Goal: Task Accomplishment & Management: Complete application form

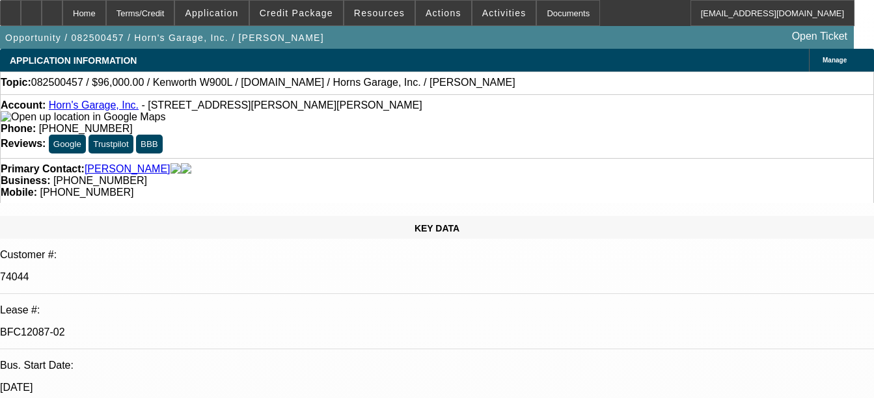
select select "0"
select select "2"
select select "0"
select select "2"
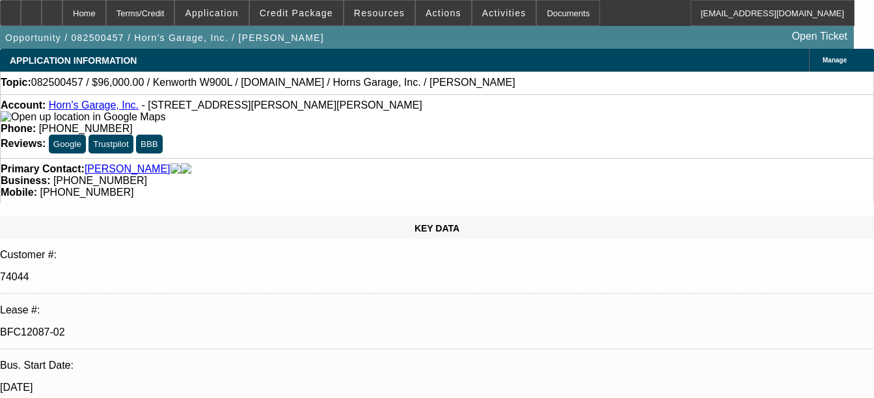
select select "0"
select select "2"
select select "0"
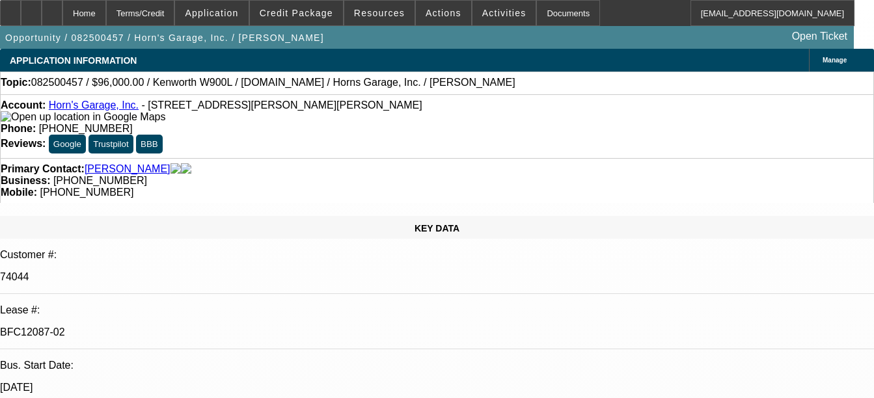
select select "0"
select select "1"
select select "2"
select select "6"
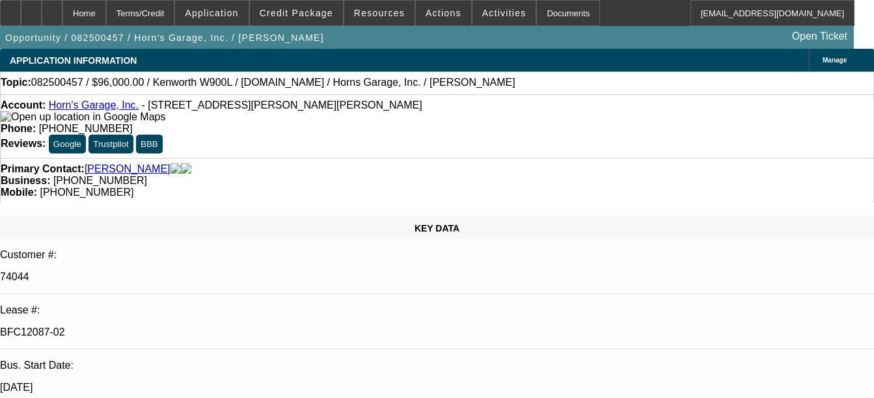
select select "1"
select select "2"
select select "6"
select select "1"
select select "2"
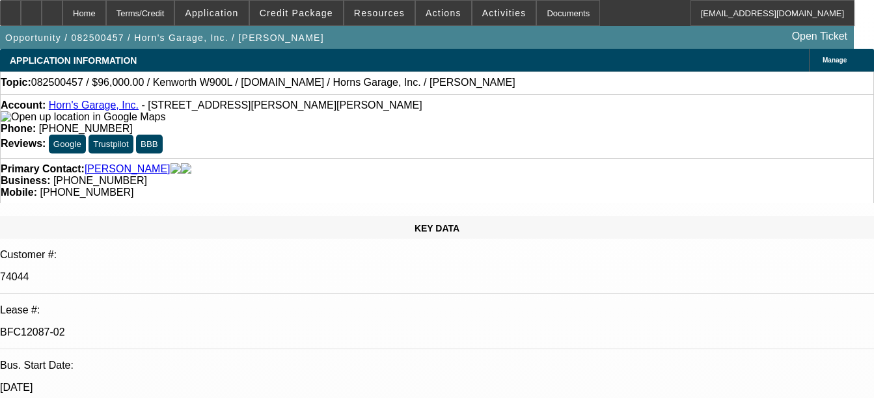
select select "6"
select select "1"
select select "6"
click at [539, 10] on div "Documents" at bounding box center [568, 13] width 64 height 26
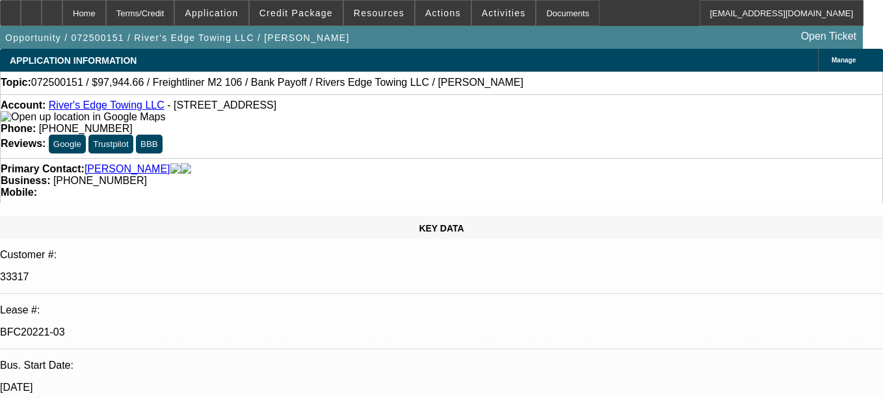
select select "0"
select select "2"
select select "0"
select select "6"
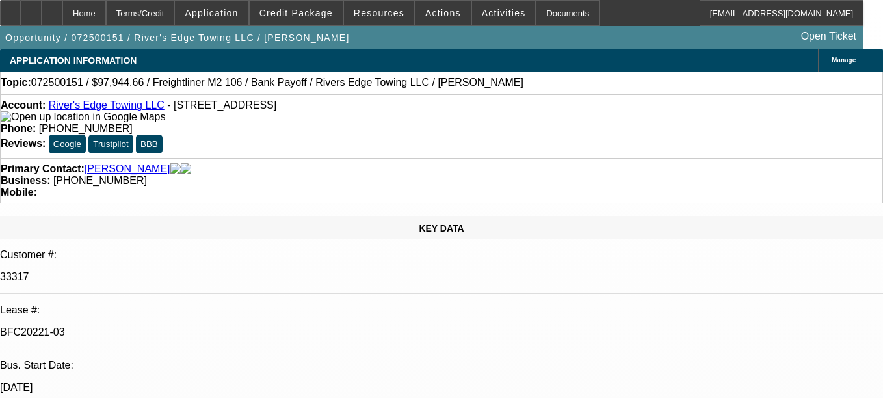
select select "0"
select select "2"
select select "0"
select select "6"
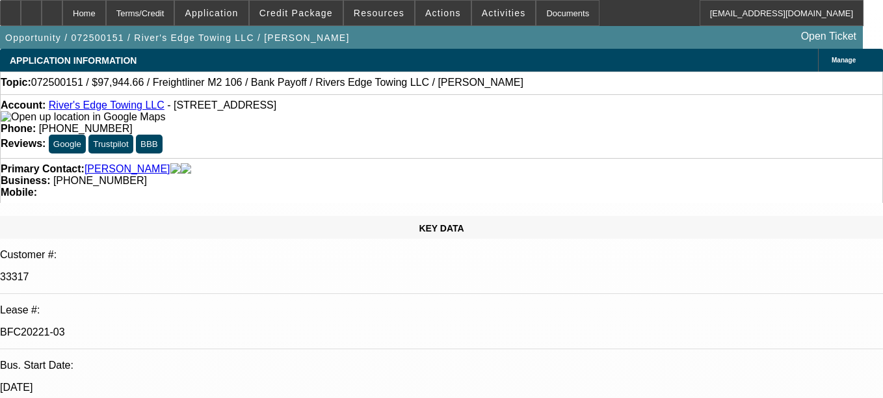
select select "0"
select select "2"
select select "0"
select select "6"
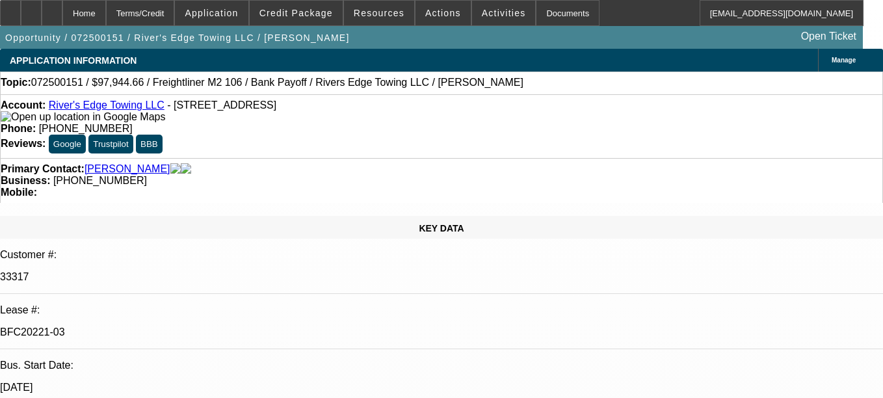
select select "0"
select select "6"
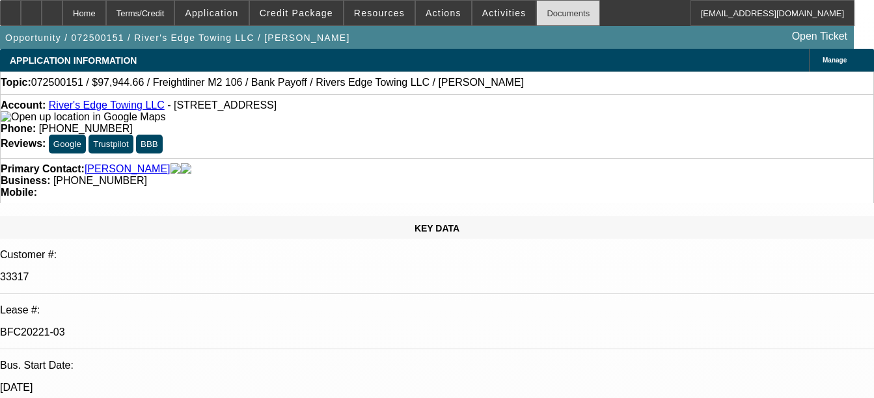
click at [545, 16] on div "Documents" at bounding box center [568, 13] width 64 height 26
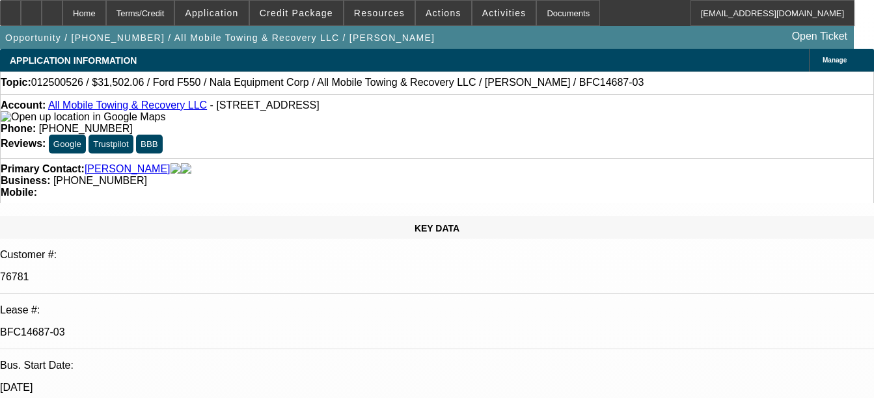
select select "0"
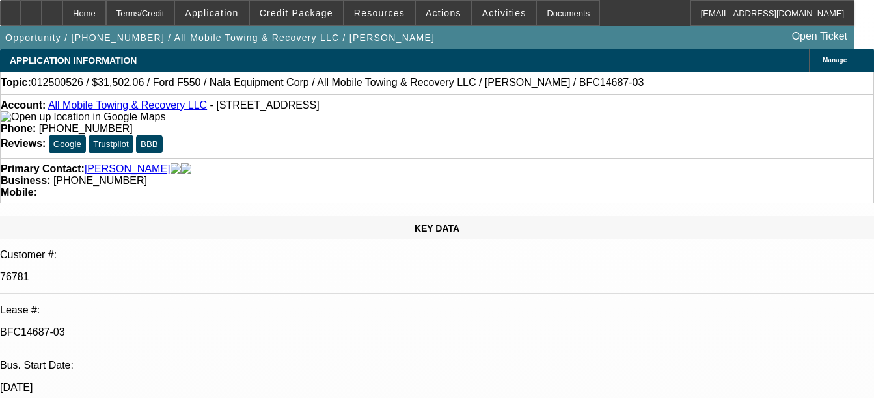
select select "0"
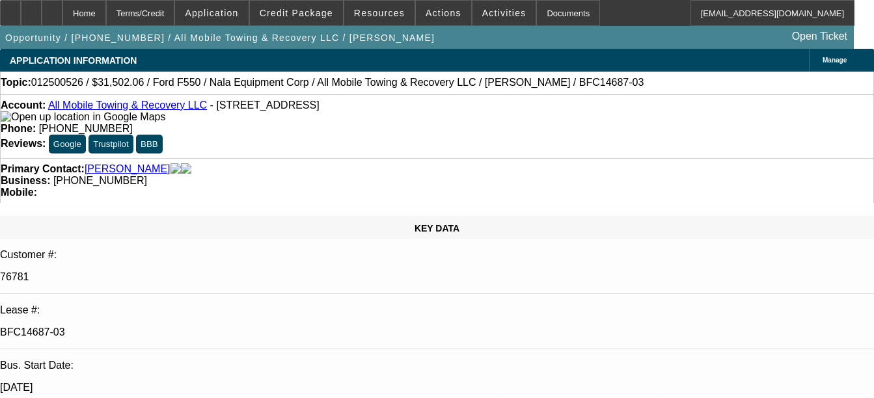
select select "0"
select select "1"
select select "2"
select select "6"
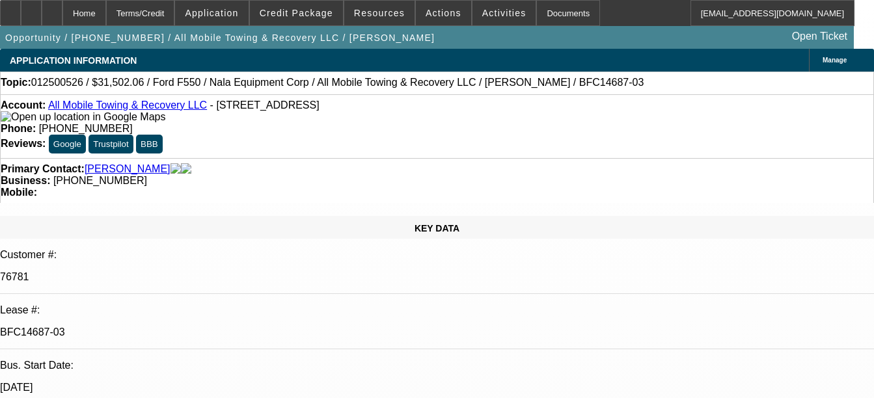
select select "1"
select select "2"
select select "6"
select select "1"
select select "2"
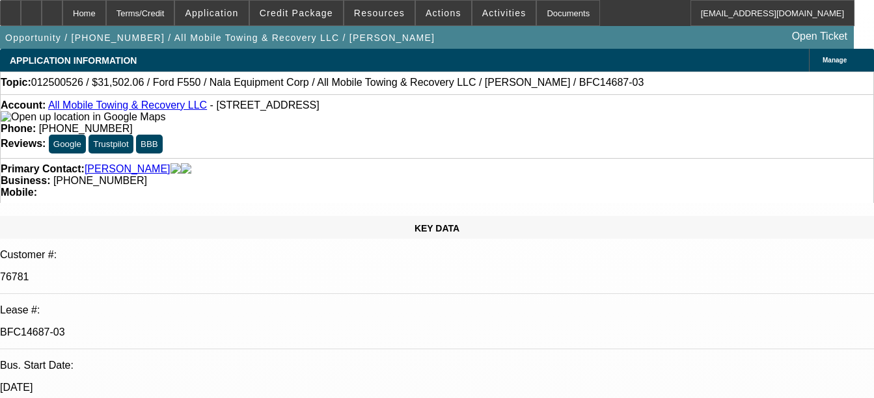
select select "6"
select select "1"
select select "6"
click at [560, 11] on div "Documents" at bounding box center [568, 13] width 64 height 26
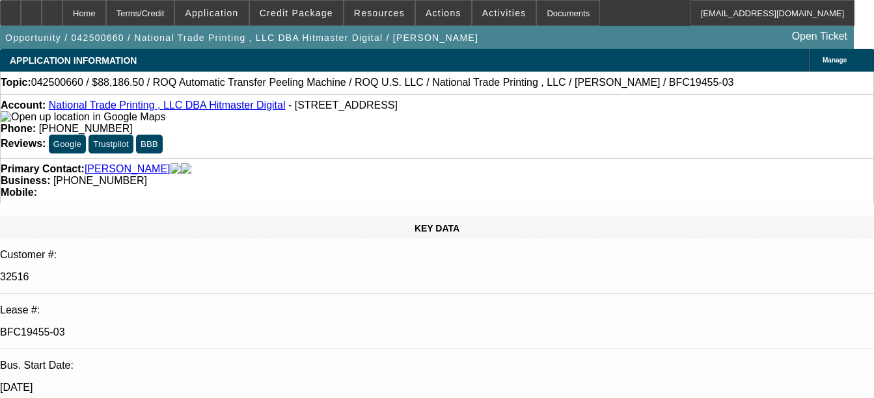
select select "0"
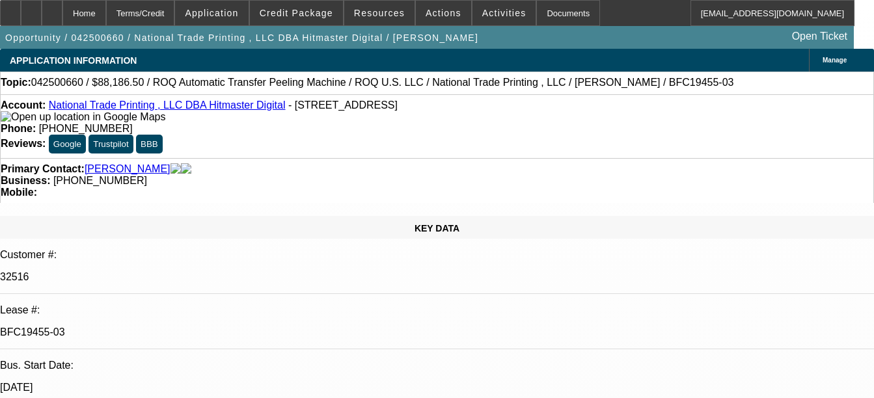
select select "0"
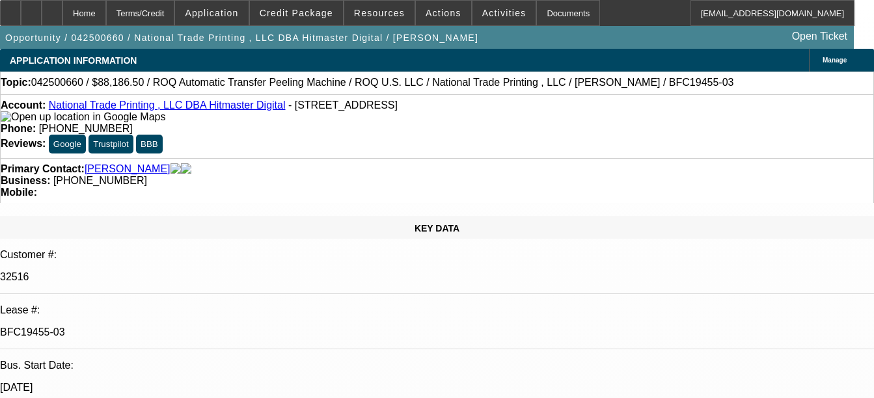
select select "0"
select select "1"
select select "6"
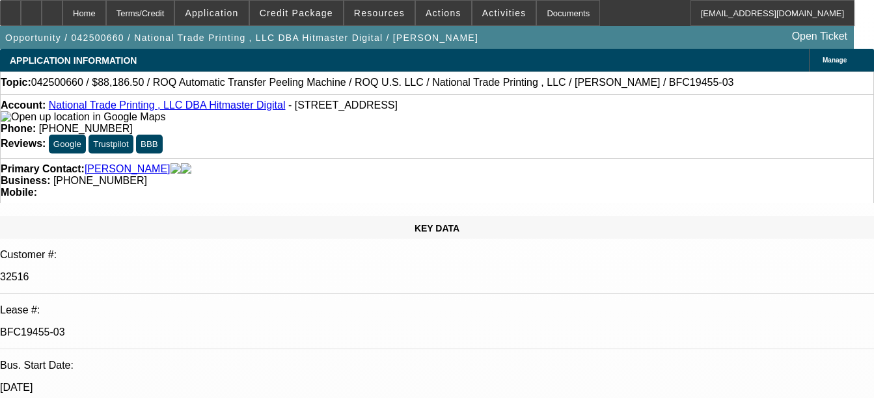
select select "1"
select select "6"
select select "1"
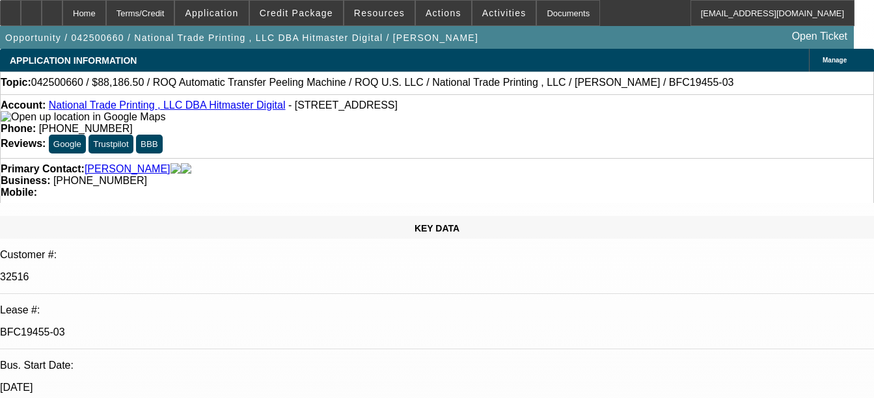
select select "6"
select select "1"
select select "6"
click at [547, 18] on div "Documents" at bounding box center [568, 13] width 64 height 26
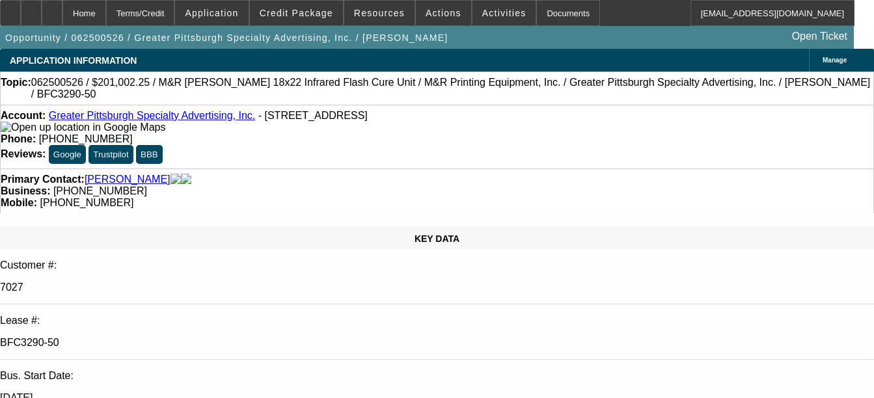
select select "0"
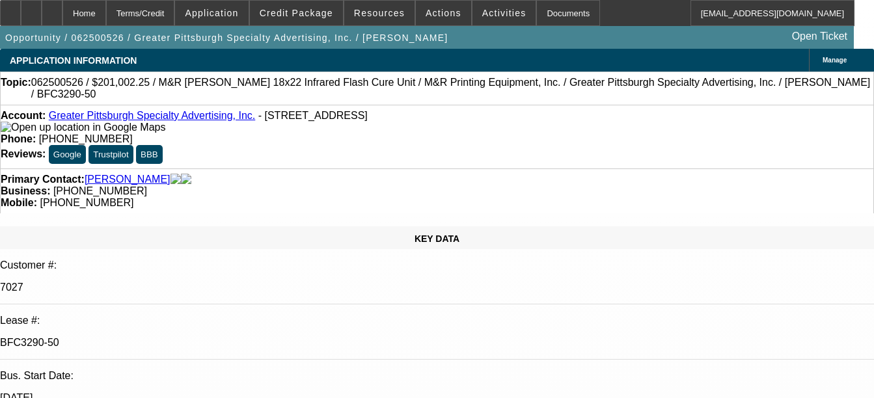
select select "0"
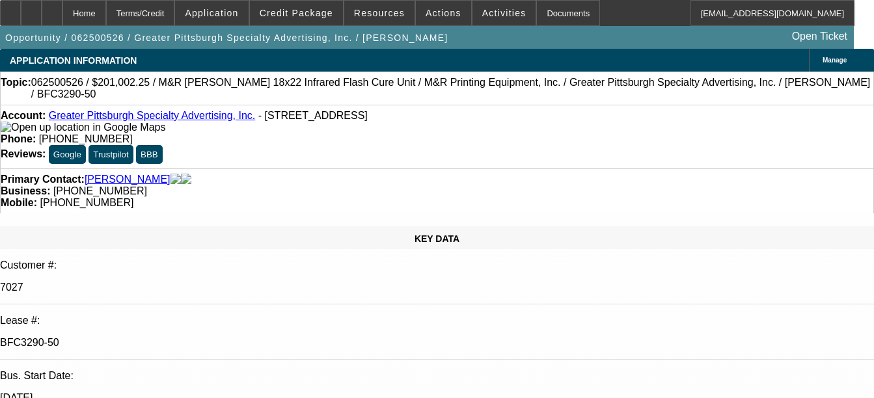
select select "0"
select select "1"
select select "2"
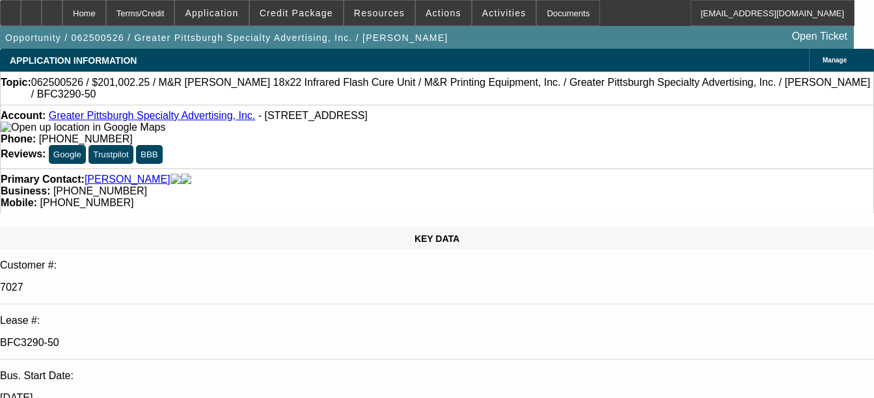
select select "1"
select select "2"
select select "1"
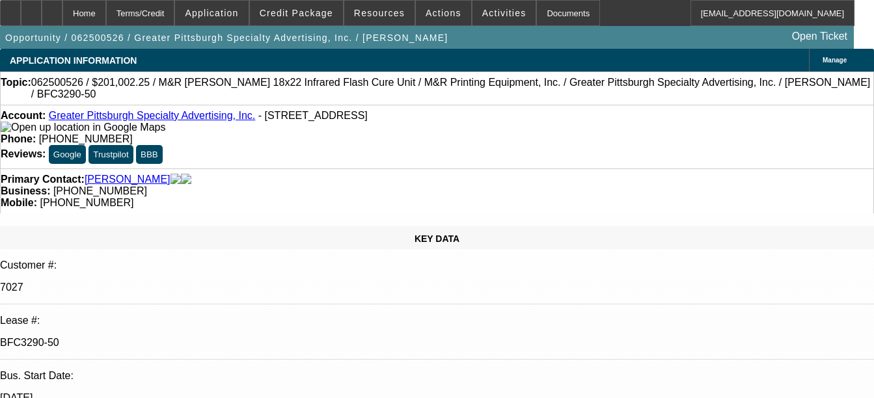
select select "2"
select select "1"
select select "2"
click at [539, 21] on div "Documents" at bounding box center [568, 13] width 64 height 26
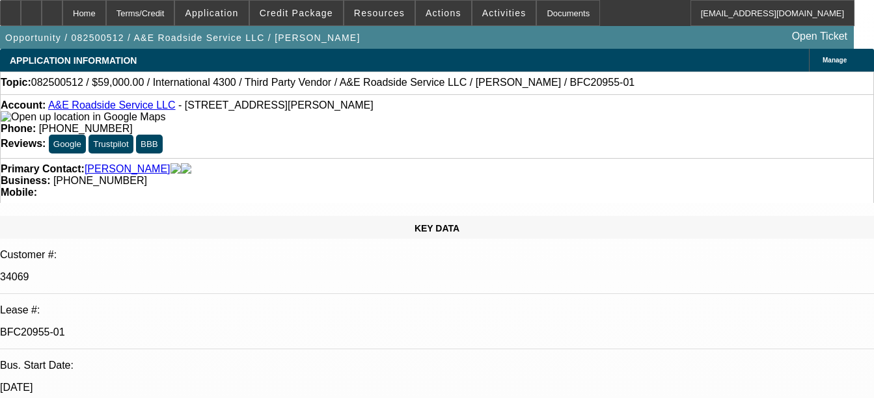
select select "0"
select select "0.1"
select select "0"
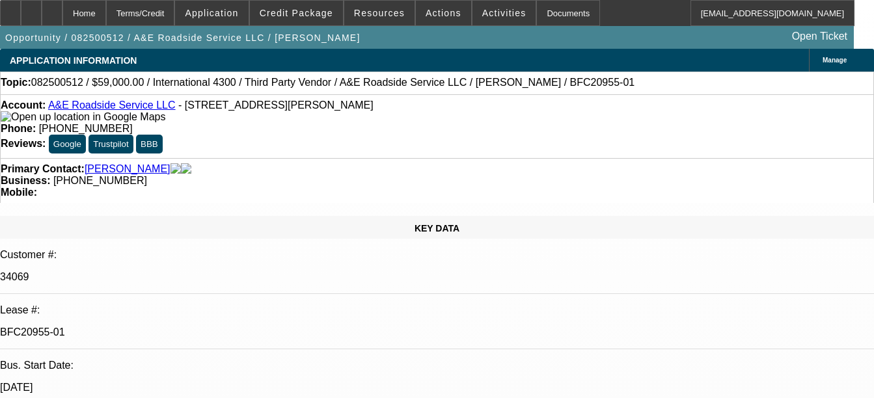
select select "0.1"
select select "1"
select select "4"
select select "1"
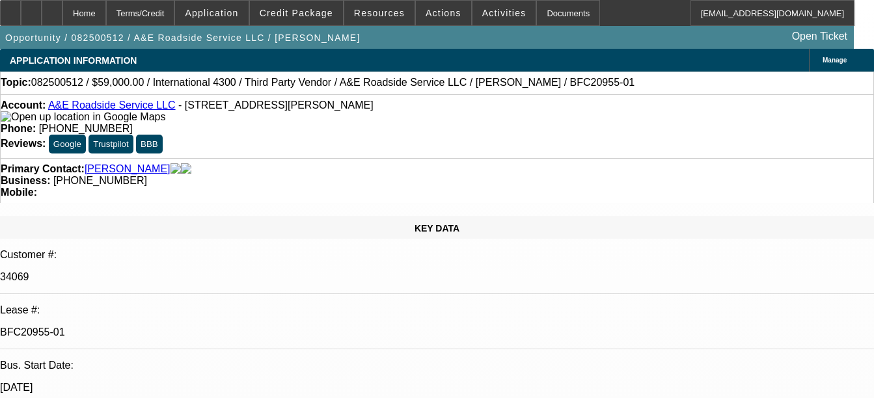
select select "1"
select select "4"
click at [548, 12] on div "Documents" at bounding box center [568, 13] width 64 height 26
